Goal: Use online tool/utility: Utilize a website feature to perform a specific function

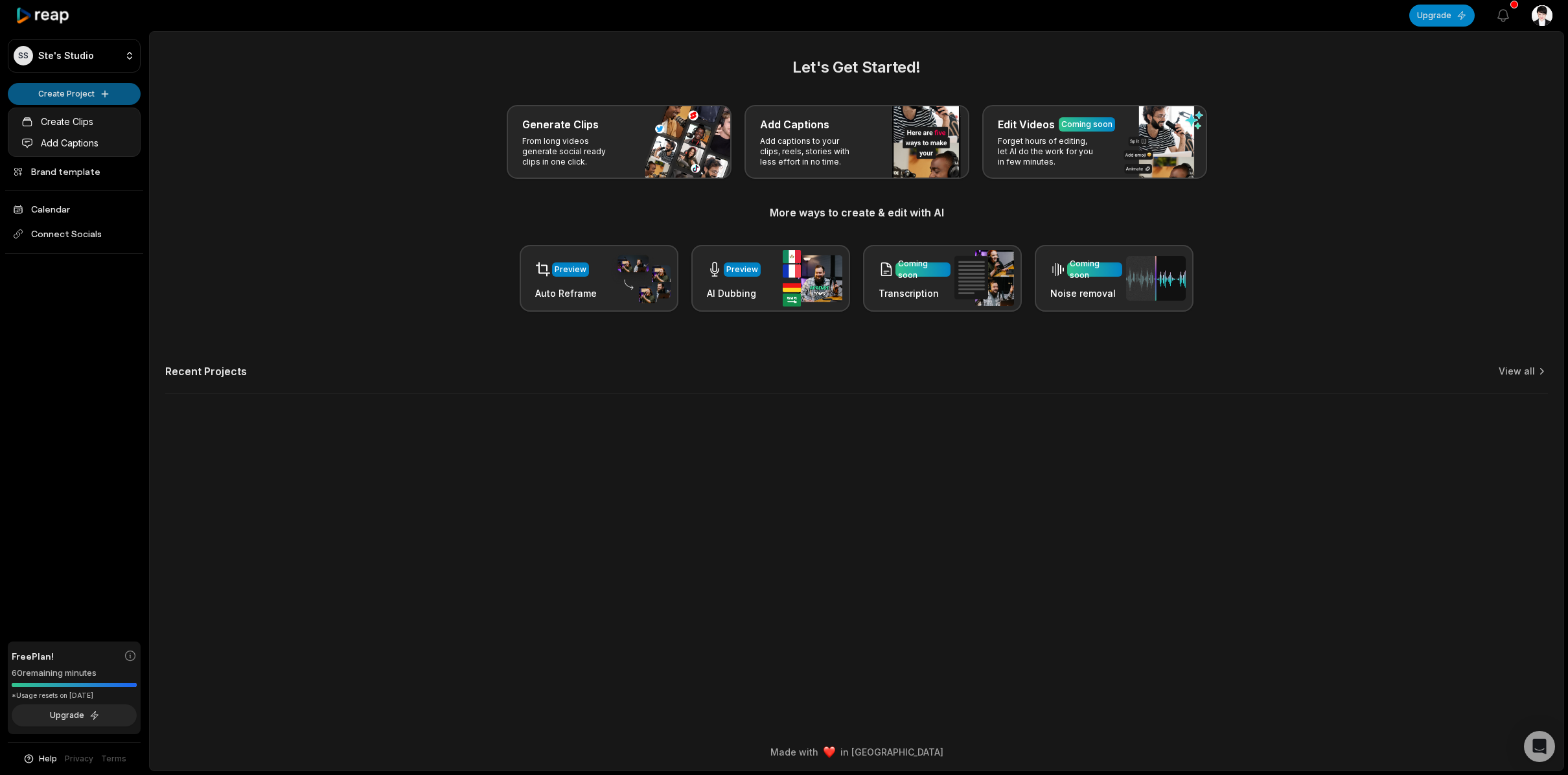
click at [105, 94] on html "SS Ste's Studio Create Project Home Projects Brand template Calendar Connect So…" at bounding box center [784, 387] width 1568 height 775
click at [97, 120] on link "Create Clips" at bounding box center [74, 121] width 126 height 22
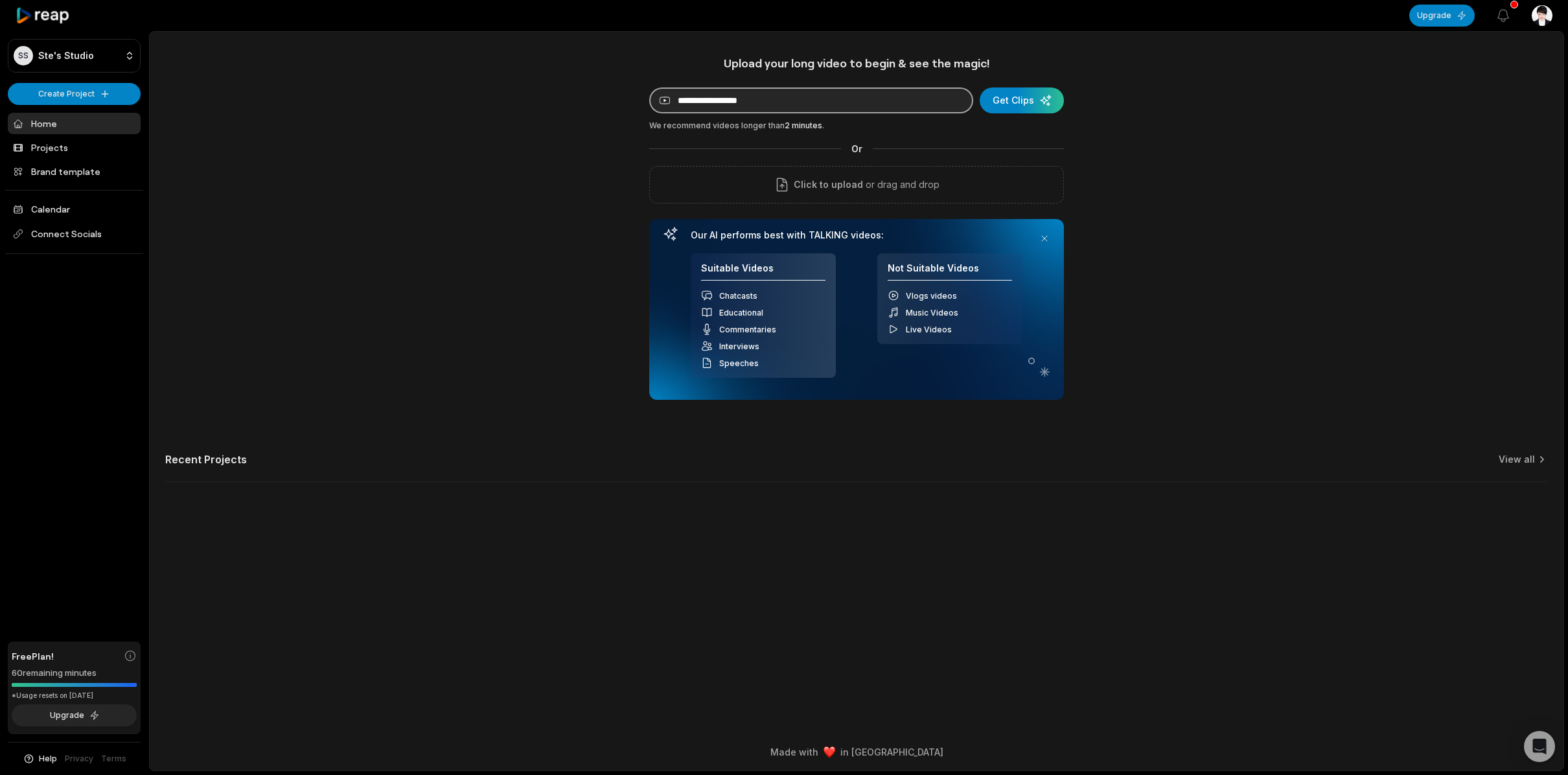
click at [806, 110] on input at bounding box center [811, 100] width 324 height 26
click at [806, 107] on input at bounding box center [811, 100] width 324 height 26
paste input "**********"
type input "**********"
click at [1023, 106] on div "submit" at bounding box center [1021, 100] width 84 height 26
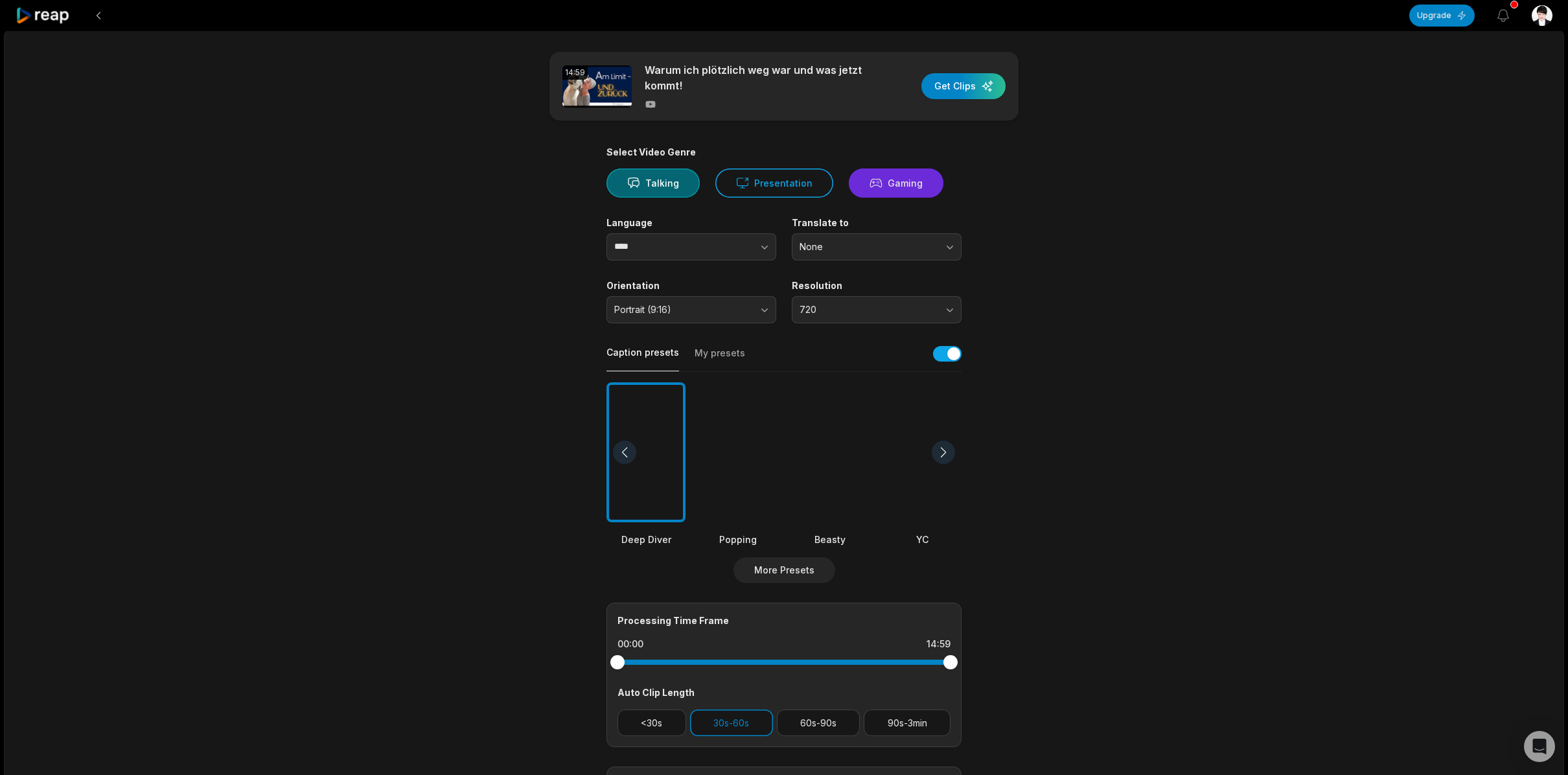
scroll to position [2, 0]
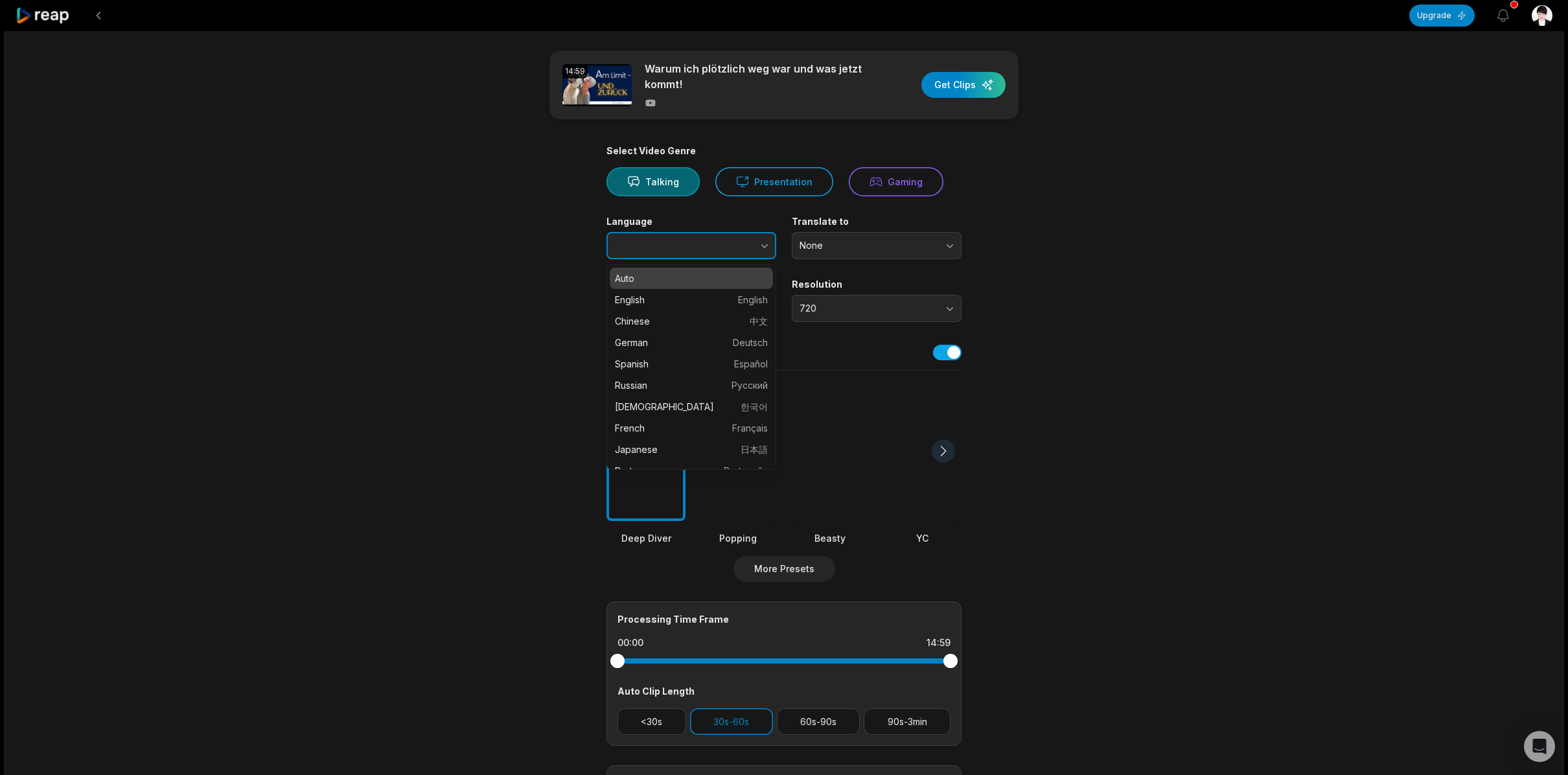
click at [745, 250] on button "button" at bounding box center [739, 245] width 74 height 27
type input "******"
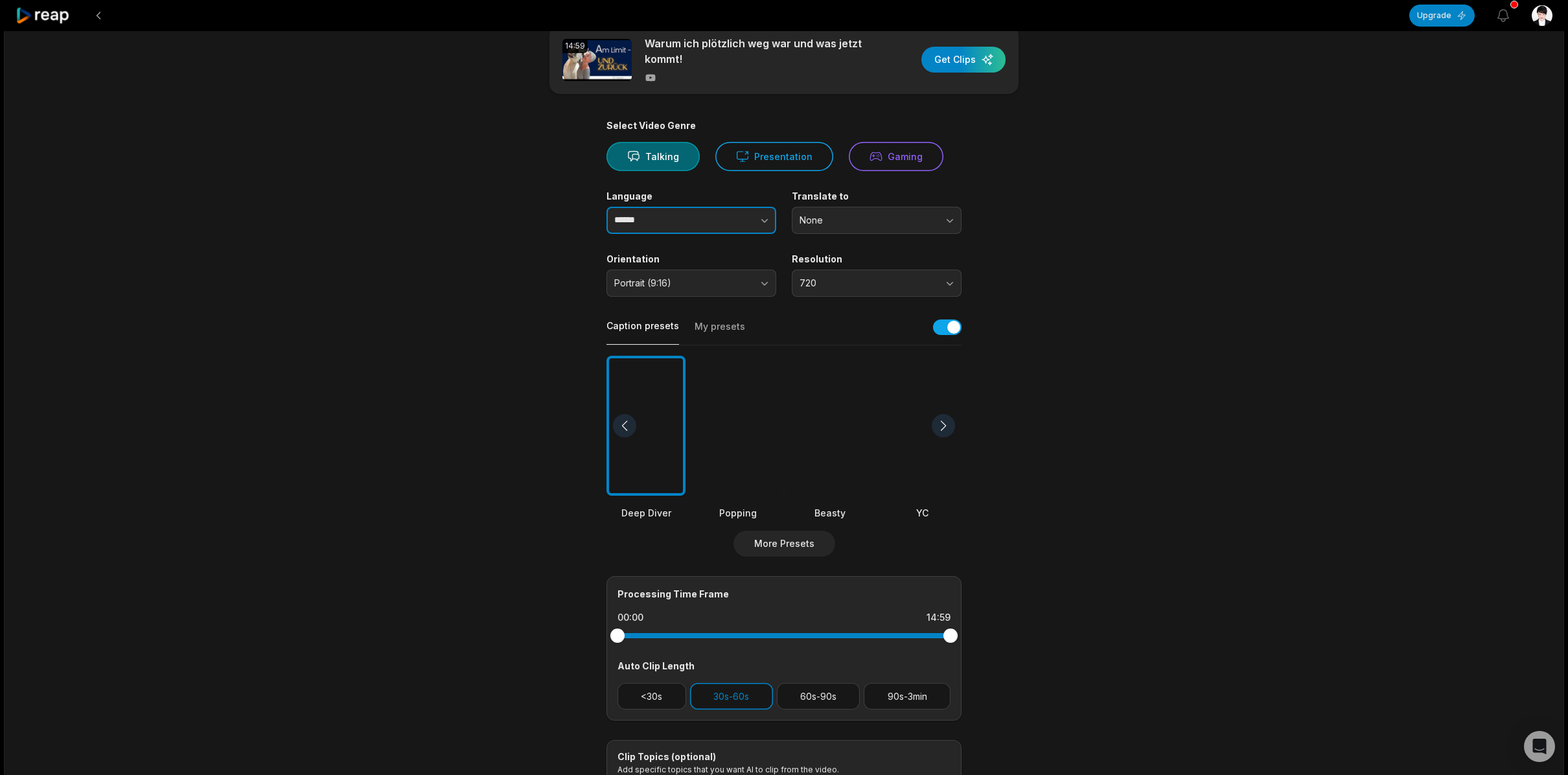
scroll to position [25, 0]
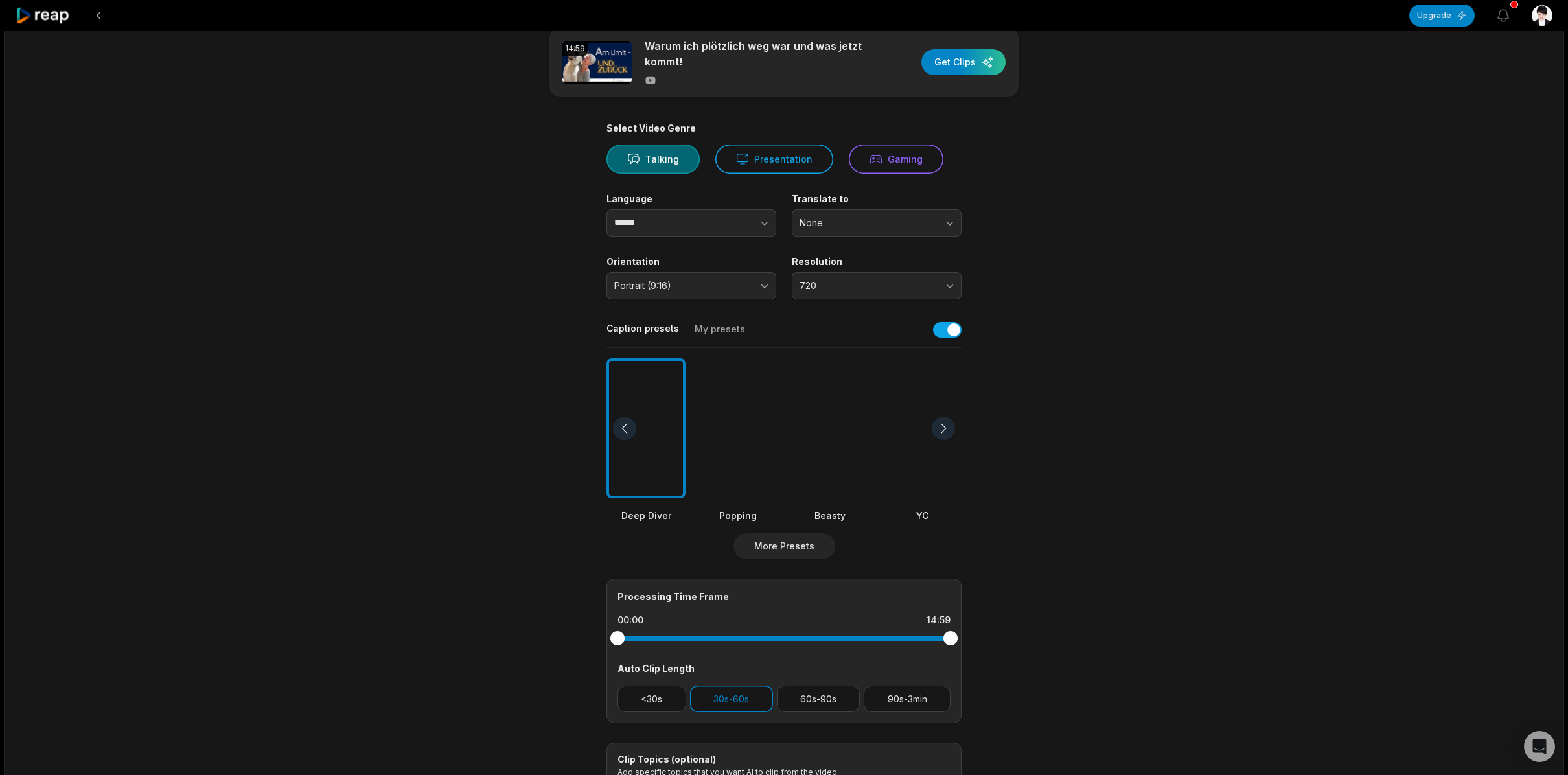
click at [750, 417] on div at bounding box center [738, 428] width 79 height 140
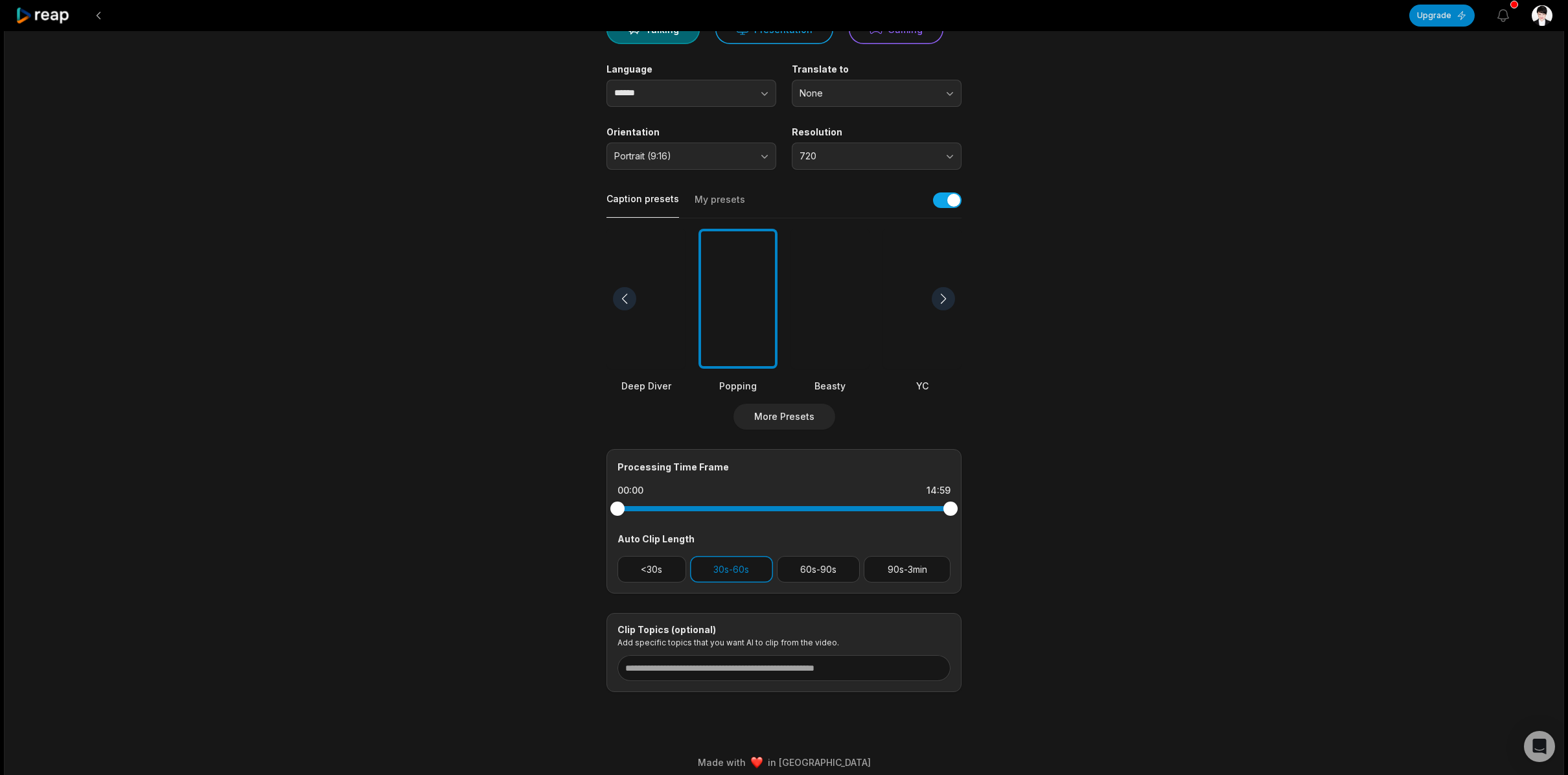
scroll to position [159, 0]
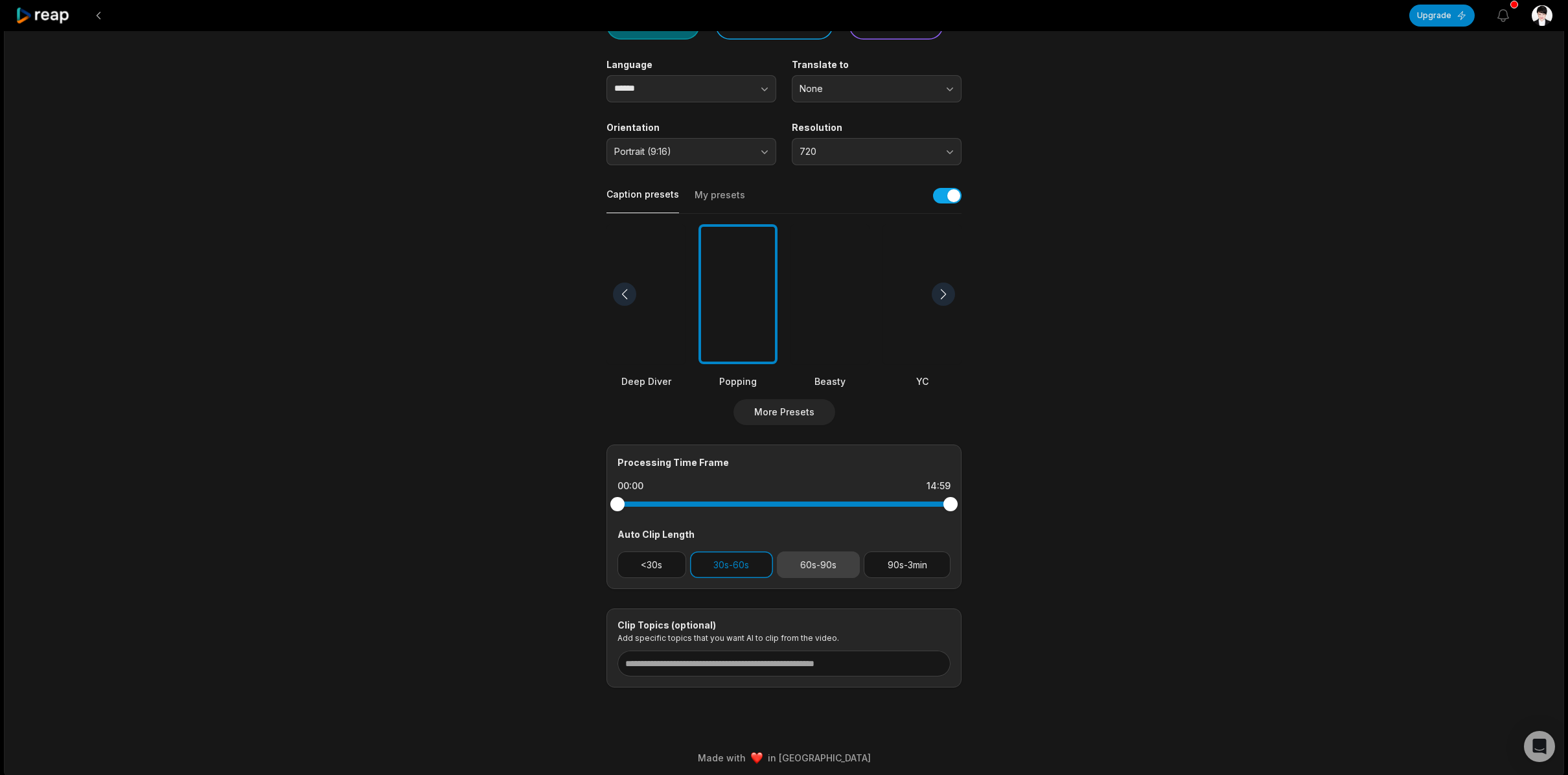
click at [832, 568] on button "60s-90s" at bounding box center [818, 565] width 83 height 27
click at [901, 570] on button "90s-3min" at bounding box center [907, 565] width 87 height 27
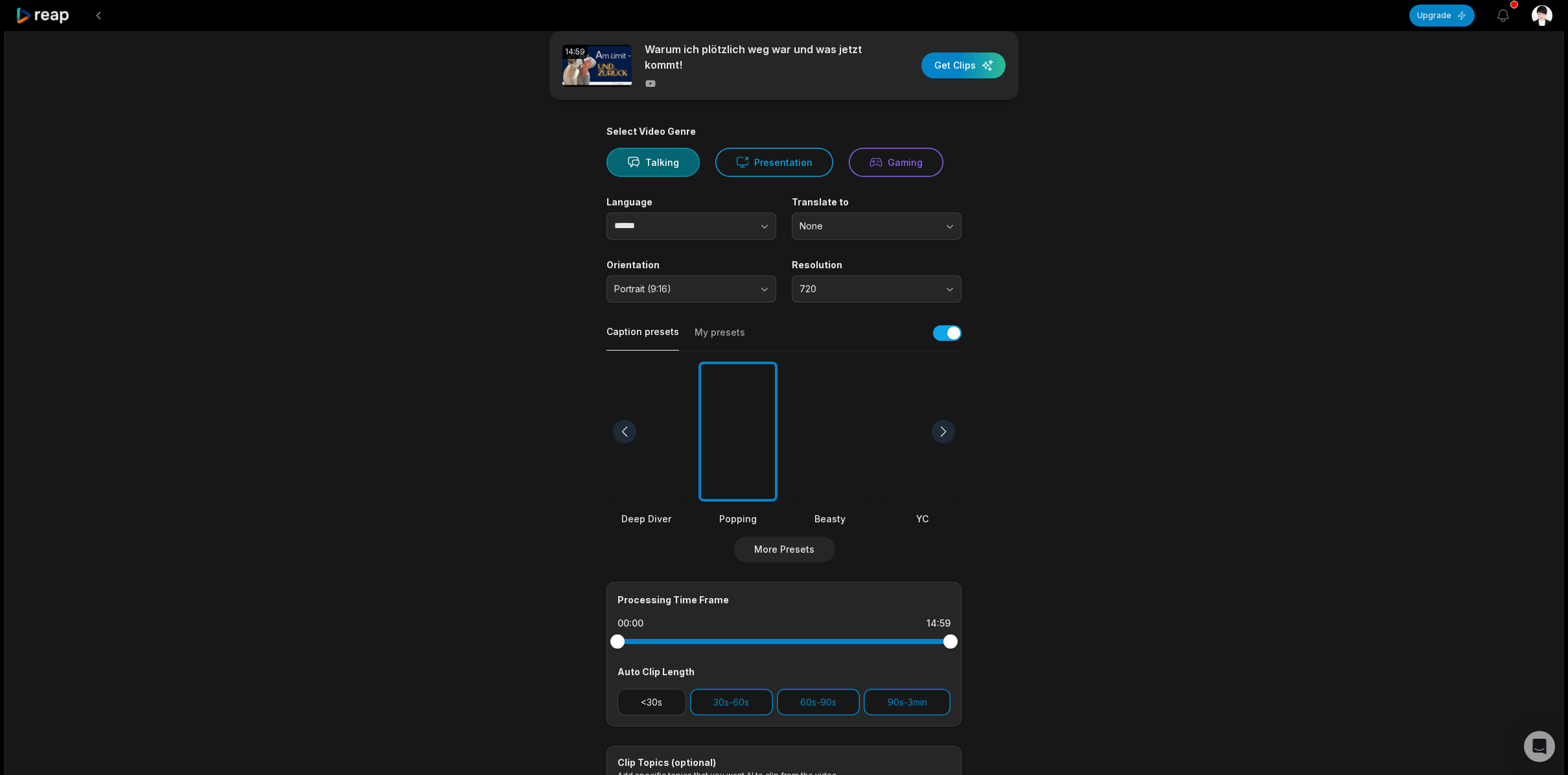
scroll to position [0, 0]
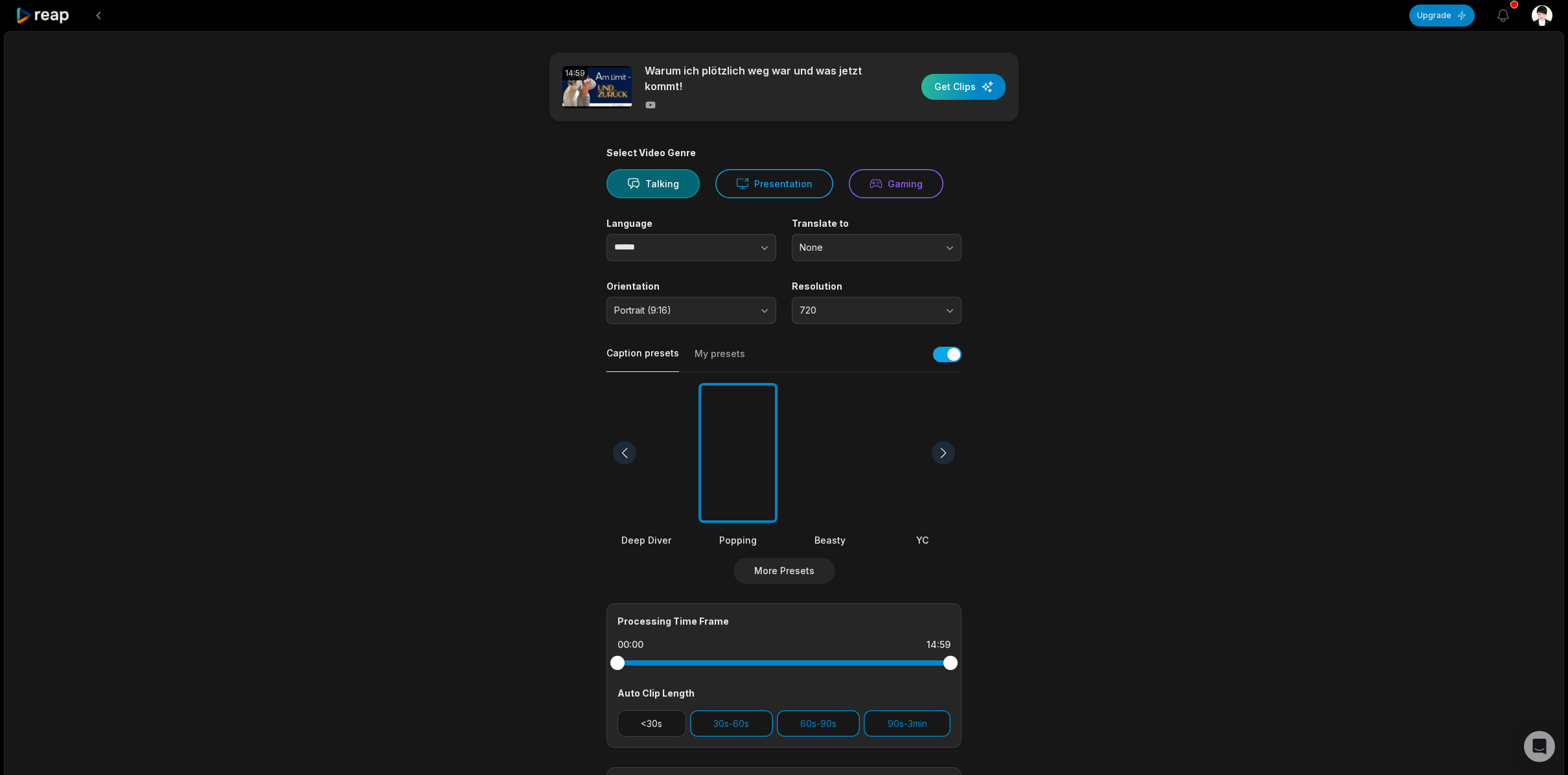
click at [966, 88] on div "button" at bounding box center [963, 86] width 84 height 26
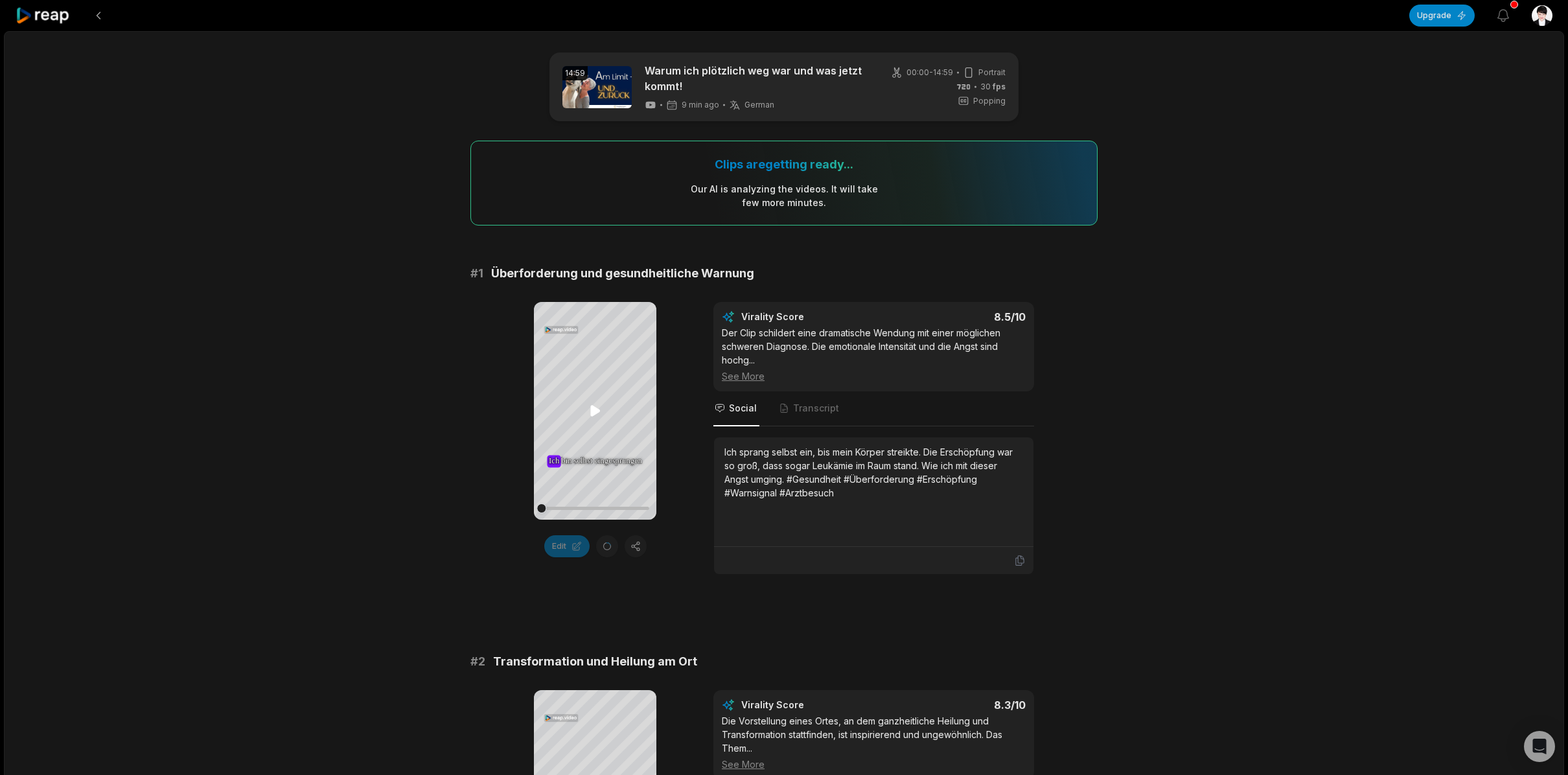
click at [594, 410] on icon at bounding box center [595, 411] width 10 height 11
click at [594, 409] on icon at bounding box center [595, 410] width 16 height 16
